Goal: Task Accomplishment & Management: Manage account settings

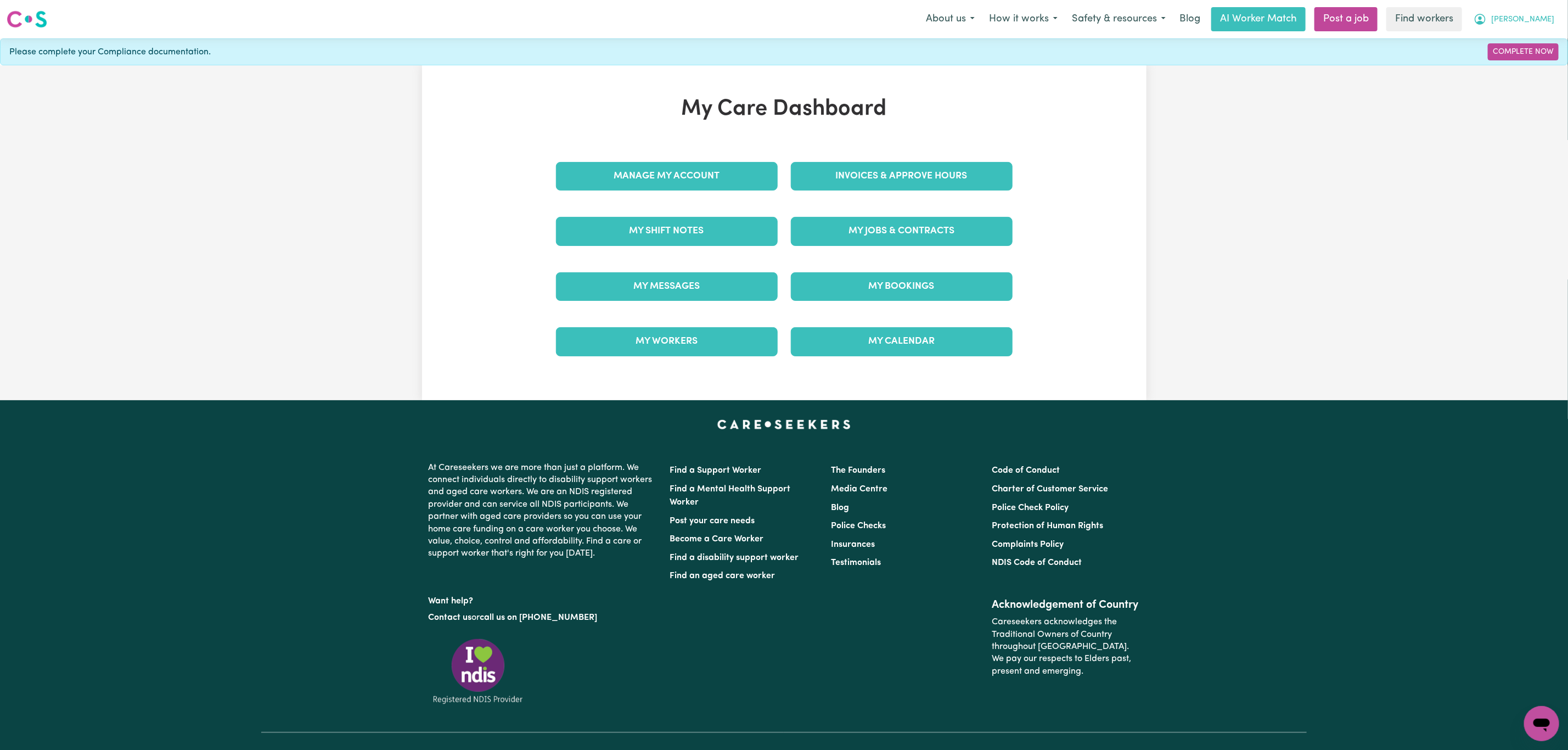
drag, startPoint x: 0, startPoint y: 0, endPoint x: 1555, endPoint y: 9, distance: 1555.0
click at [1555, 9] on button "[PERSON_NAME]" at bounding box center [1514, 19] width 95 height 23
click at [1516, 68] on link "Logout" at bounding box center [1517, 64] width 87 height 21
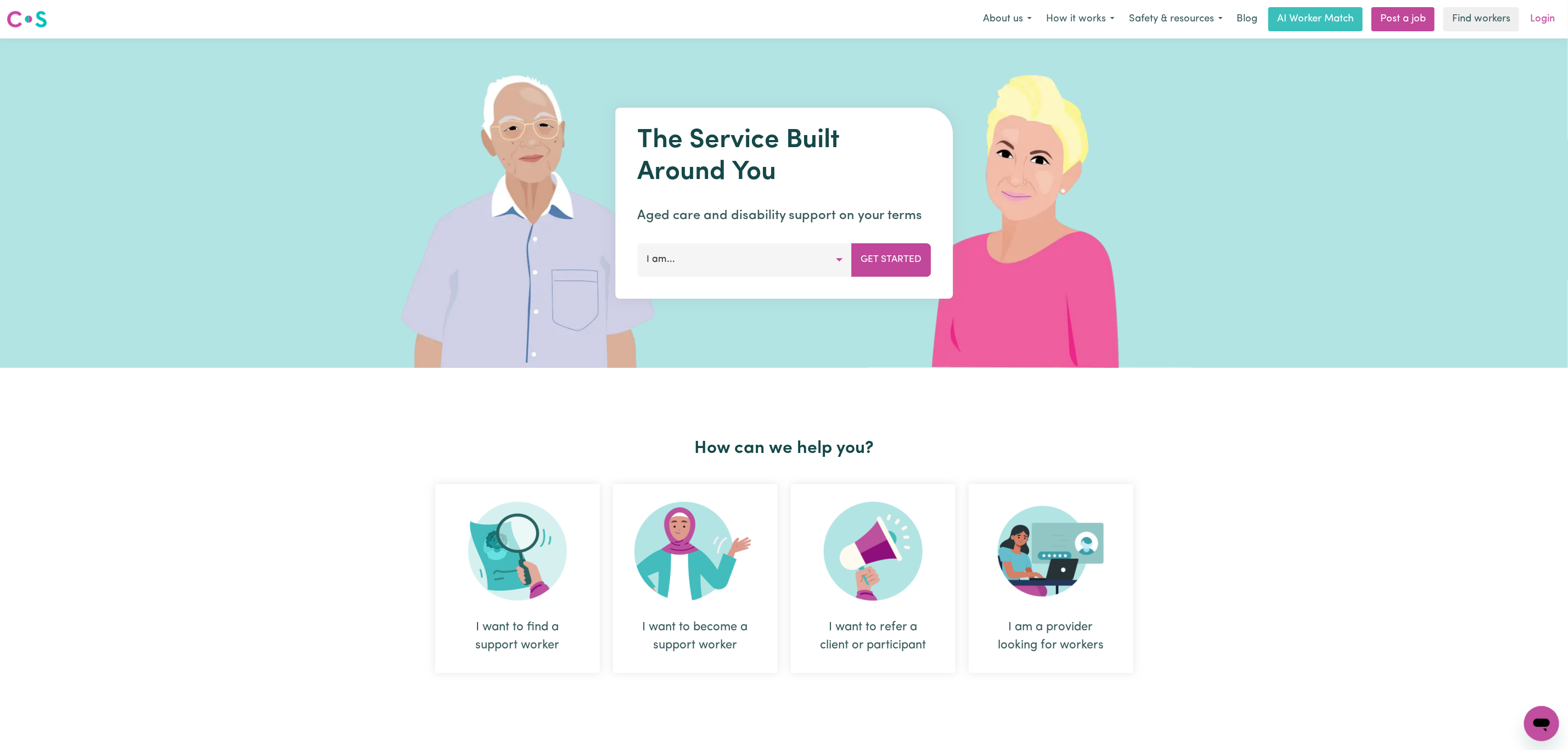
click at [1555, 22] on link "Login" at bounding box center [1542, 19] width 38 height 24
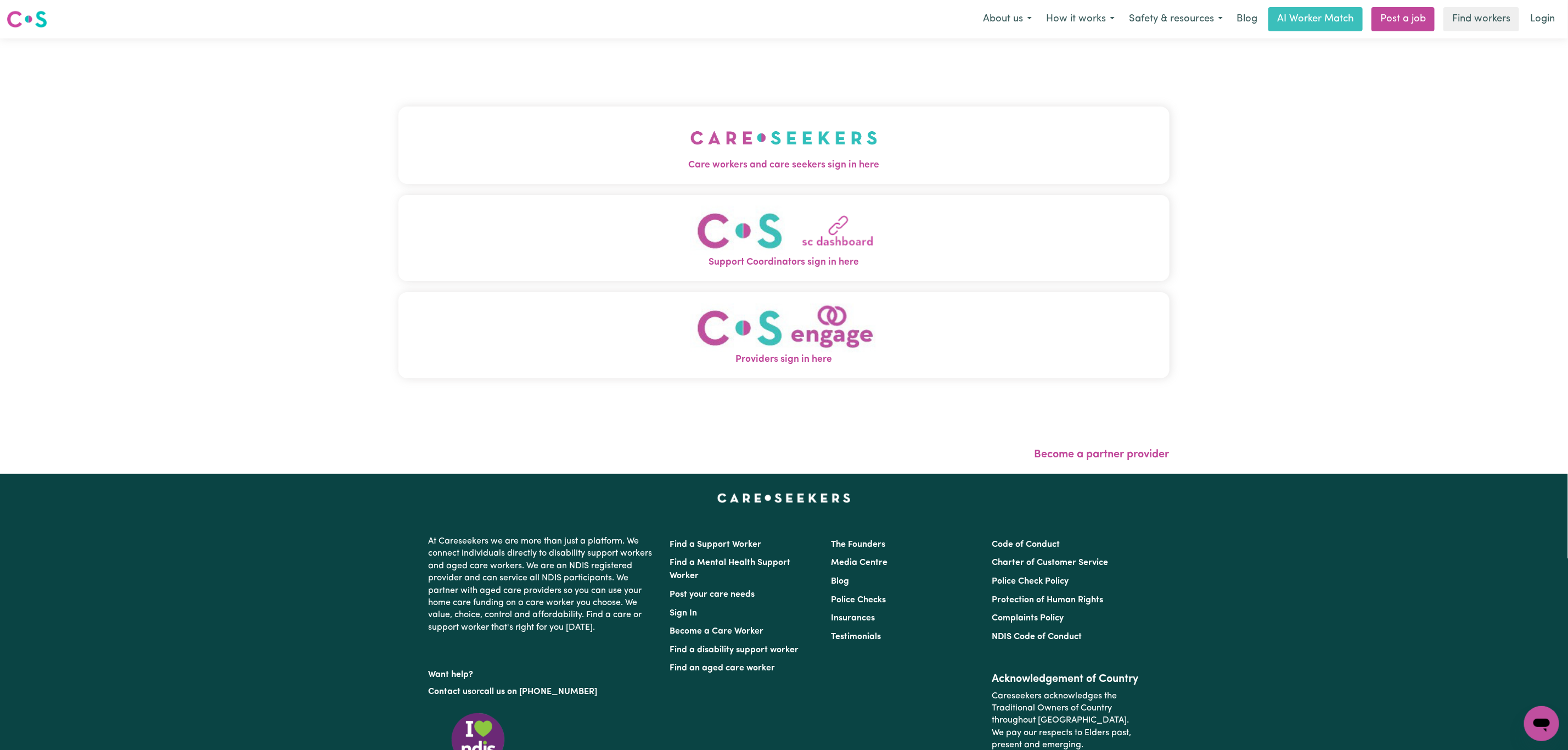
click at [775, 201] on button "Support Coordinators sign in here" at bounding box center [784, 238] width 771 height 86
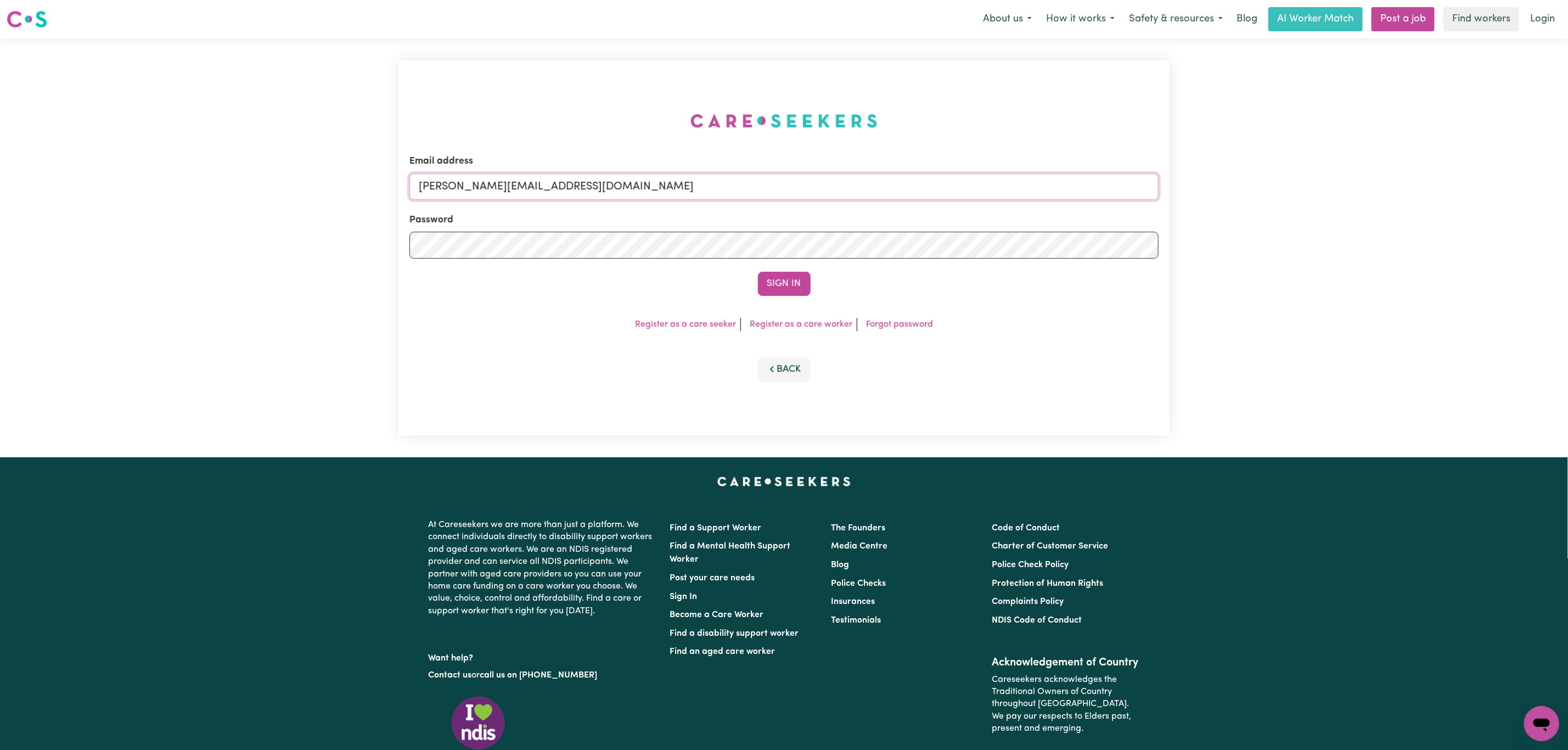
drag, startPoint x: 570, startPoint y: 190, endPoint x: 566, endPoint y: 198, distance: 8.9
click at [570, 190] on input "[PERSON_NAME][EMAIL_ADDRESS][DOMAIN_NAME]" at bounding box center [784, 187] width 749 height 26
drag, startPoint x: 478, startPoint y: 189, endPoint x: 910, endPoint y: 189, distance: 432.0
click at [910, 188] on input "[EMAIL_ADDRESS][PERSON_NAME][DOMAIN_NAME]" at bounding box center [784, 187] width 749 height 26
type input "superuser~[EMAIL_ADDRESS][DOMAIN_NAME]"
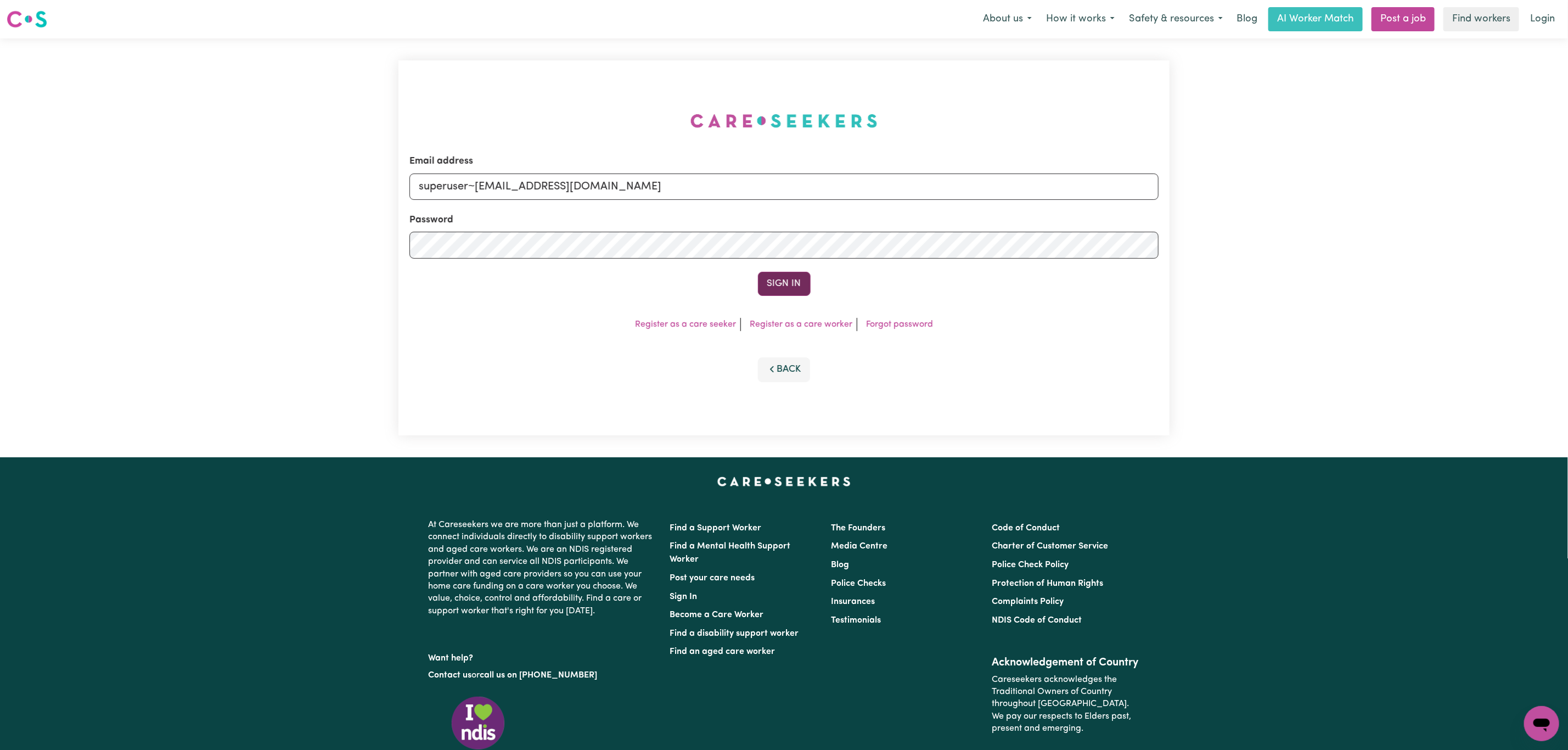
click at [781, 287] on button "Sign In" at bounding box center [785, 284] width 53 height 24
